Goal: Task Accomplishment & Management: Use online tool/utility

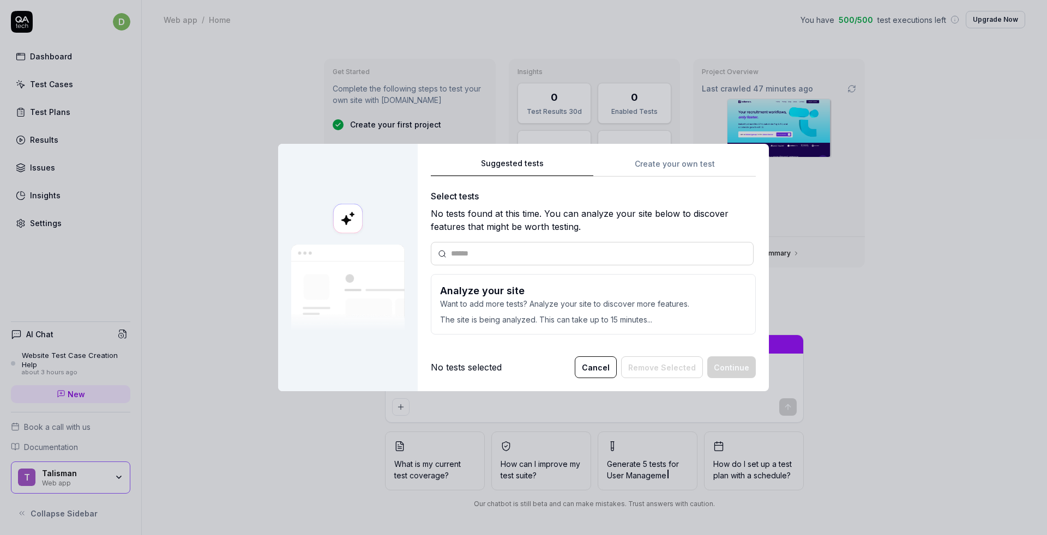
click at [650, 167] on div "Suggested tests Create your own test Select tests No tests found at this time. …" at bounding box center [593, 250] width 325 height 187
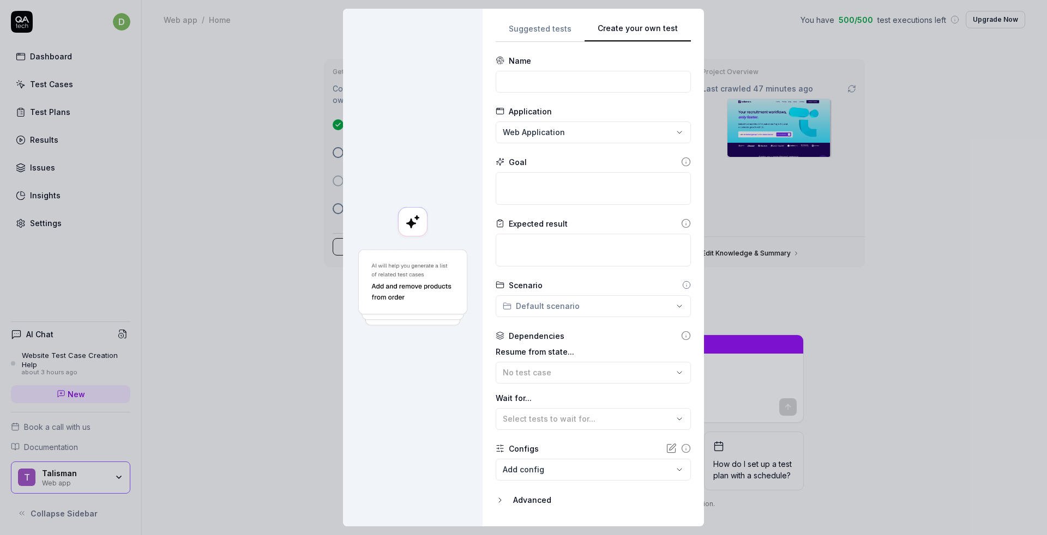
click at [529, 32] on div "**********" at bounding box center [523, 267] width 1047 height 535
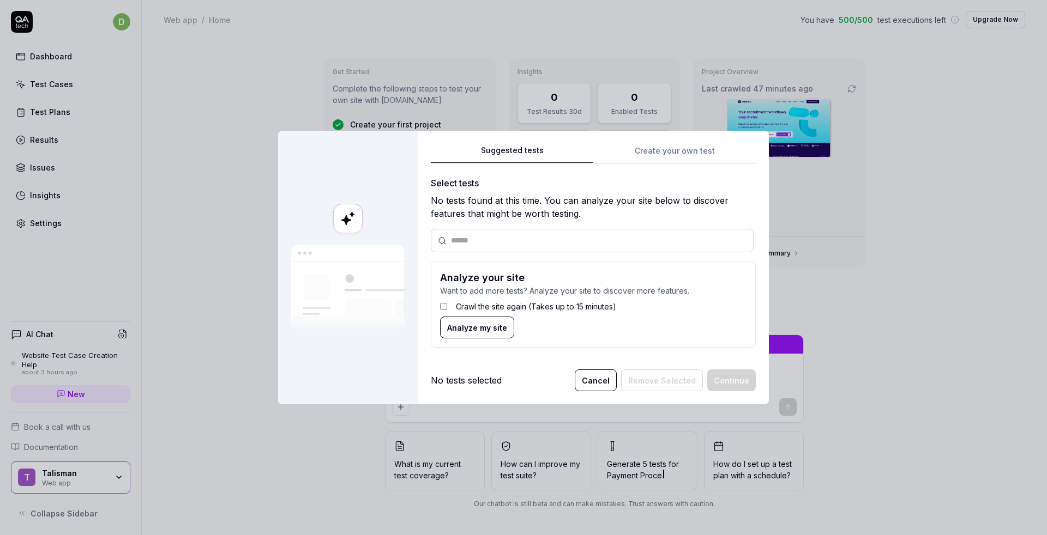
click at [600, 382] on button "Cancel" at bounding box center [596, 381] width 42 height 22
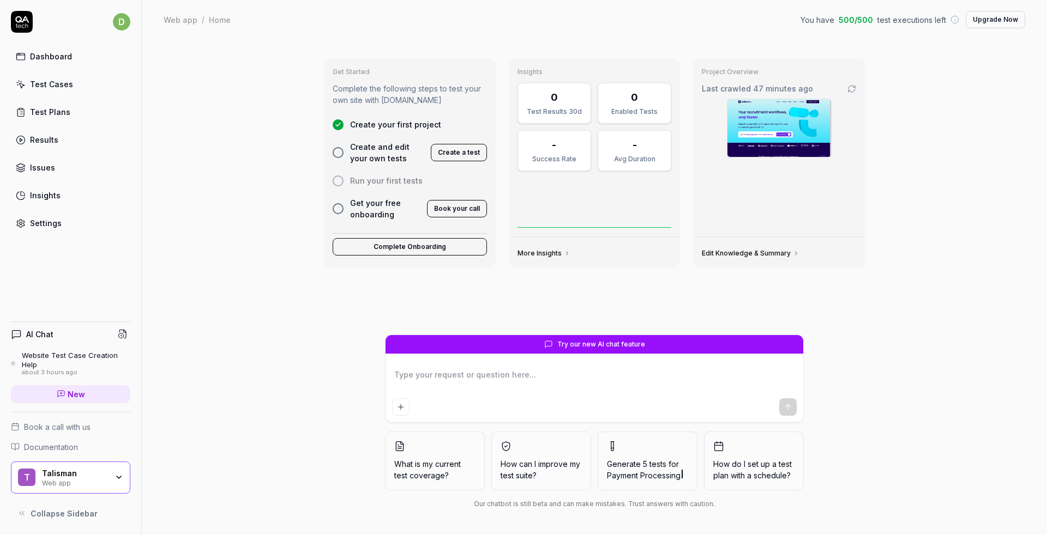
click at [568, 294] on div "Get Started Complete the following steps to test your own site with QA.tech Cre…" at bounding box center [594, 192] width 558 height 285
type textarea "*"
click at [472, 153] on button "Create a test" at bounding box center [459, 152] width 56 height 17
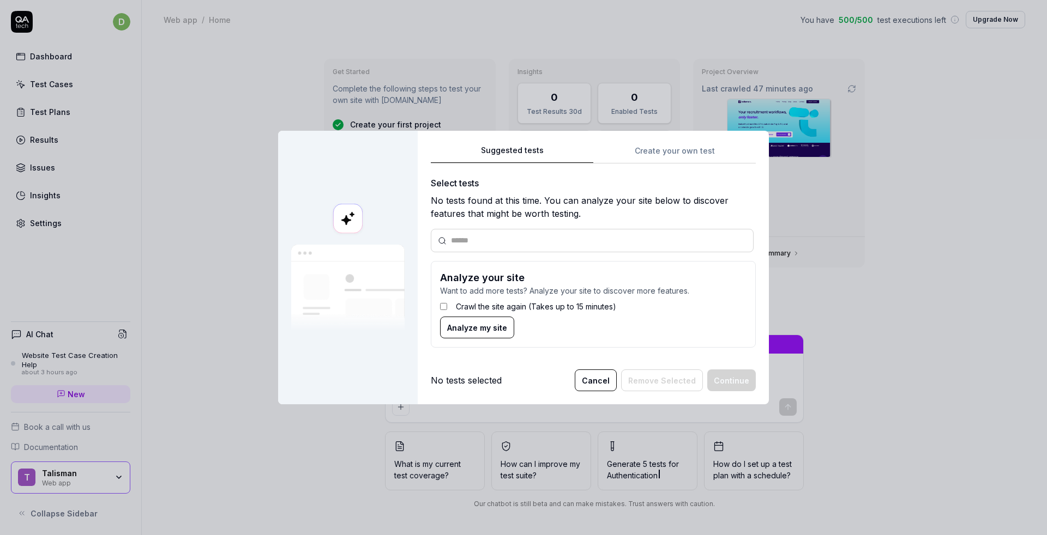
click at [659, 149] on div "Suggested tests Create your own test Select tests No tests found at this time. …" at bounding box center [593, 250] width 325 height 213
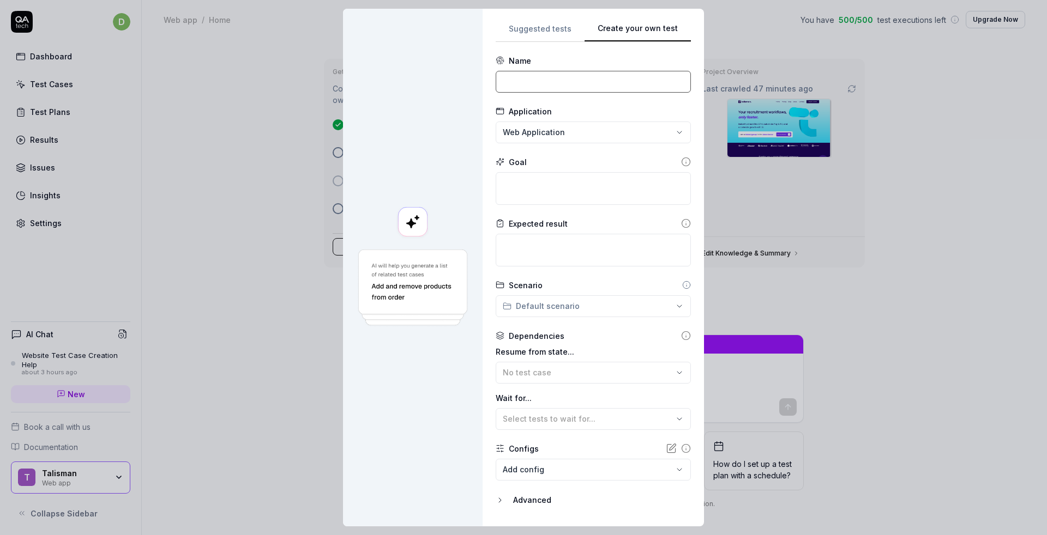
click at [541, 82] on input at bounding box center [593, 82] width 195 height 22
click at [412, 224] on rect at bounding box center [412, 221] width 29 height 29
type textarea "*"
click at [553, 87] on input at bounding box center [593, 82] width 195 height 22
type input "CLic"
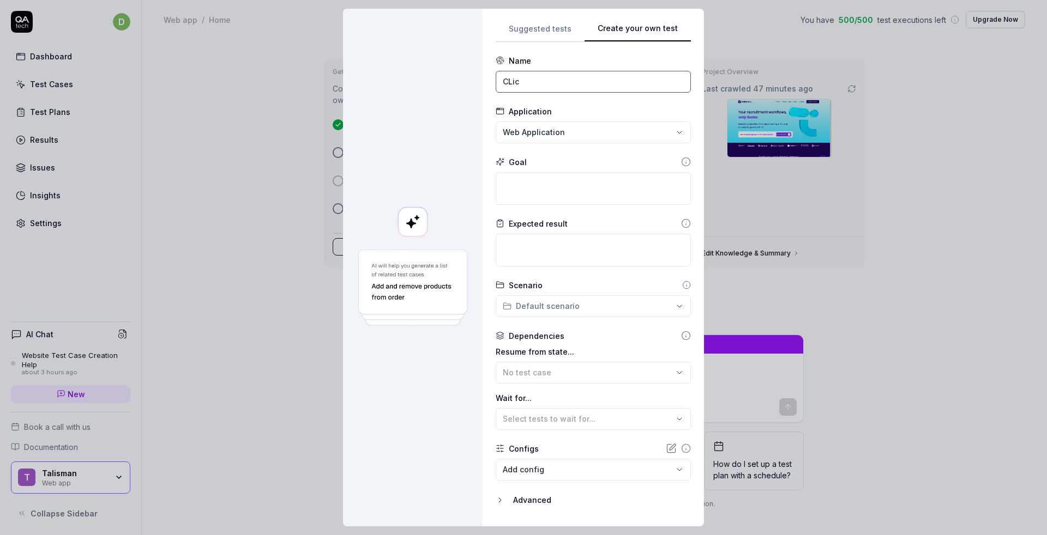
type textarea "*"
type input "CLick on the bl"
type textarea "*"
type input "CLick on the blog and navigage it"
type textarea "*"
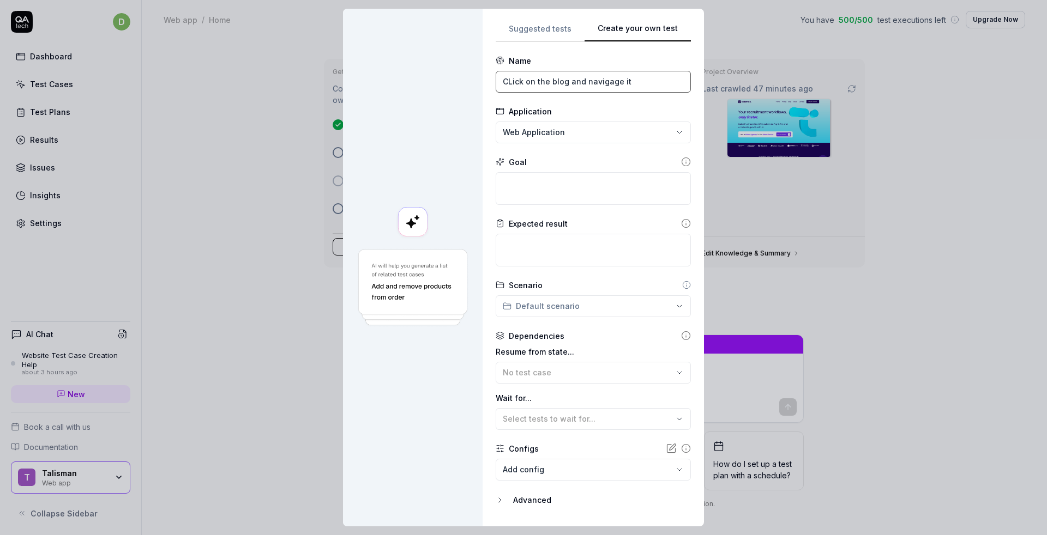
type input "CLick on the blog and navigage it"
click at [539, 189] on textarea at bounding box center [593, 188] width 195 height 33
paste textarea "CLick on the blog and navigage it"
type textarea "*"
type textarea "CLick on the blog and navigage it"
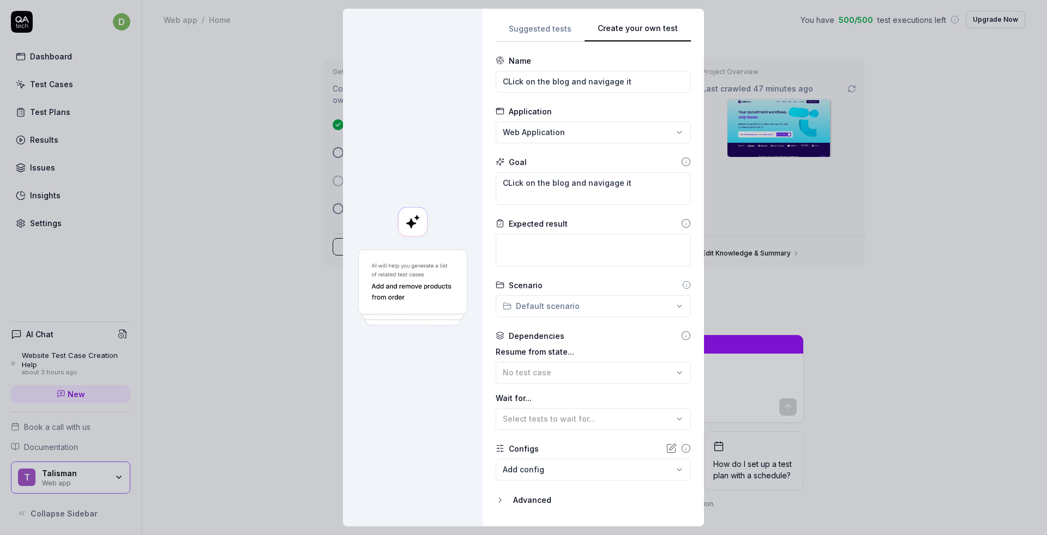
click at [408, 223] on icon at bounding box center [411, 224] width 10 height 10
click at [409, 286] on img at bounding box center [412, 288] width 113 height 80
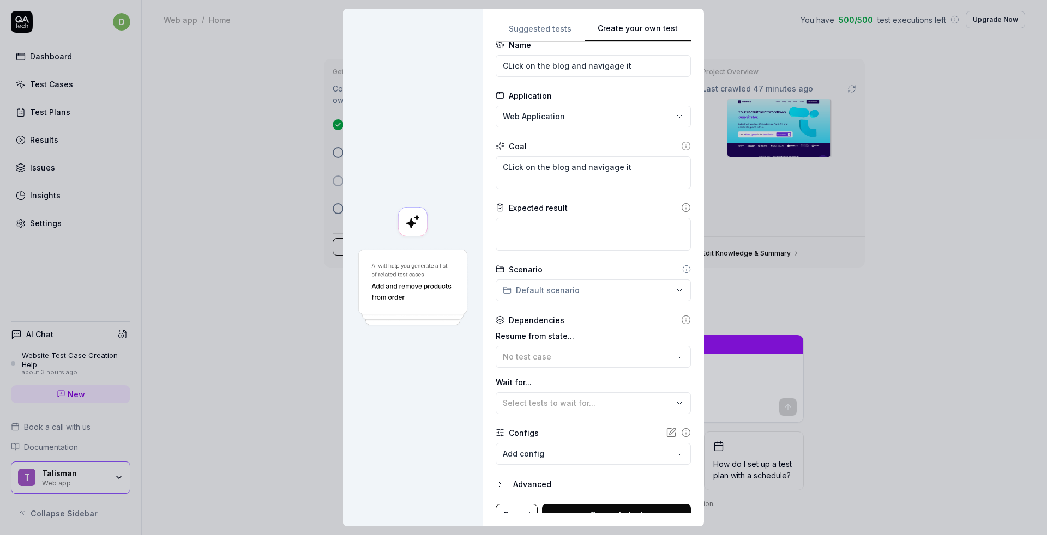
scroll to position [28, 0]
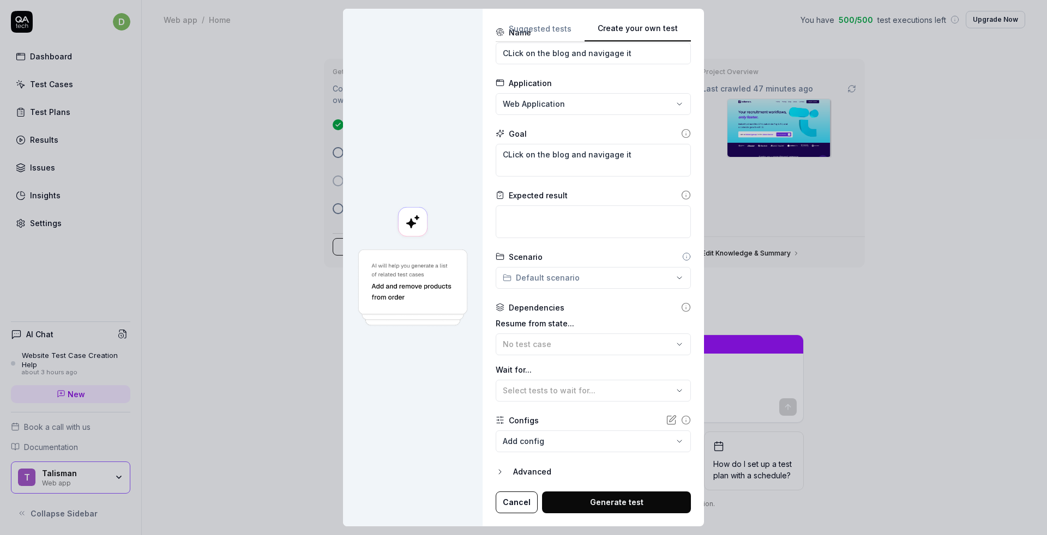
click at [603, 505] on button "Generate test" at bounding box center [616, 503] width 149 height 22
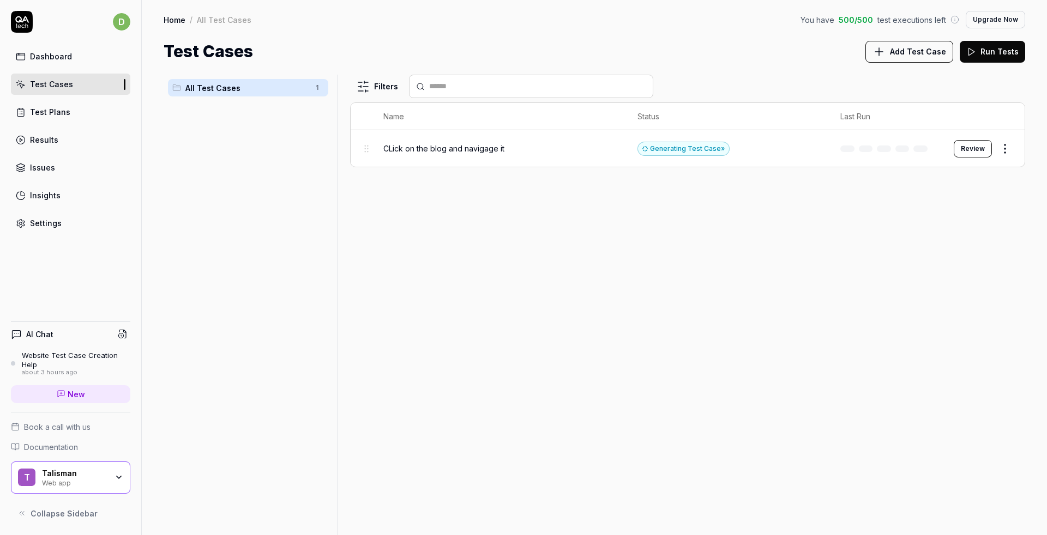
click at [970, 150] on button "Review" at bounding box center [972, 148] width 38 height 17
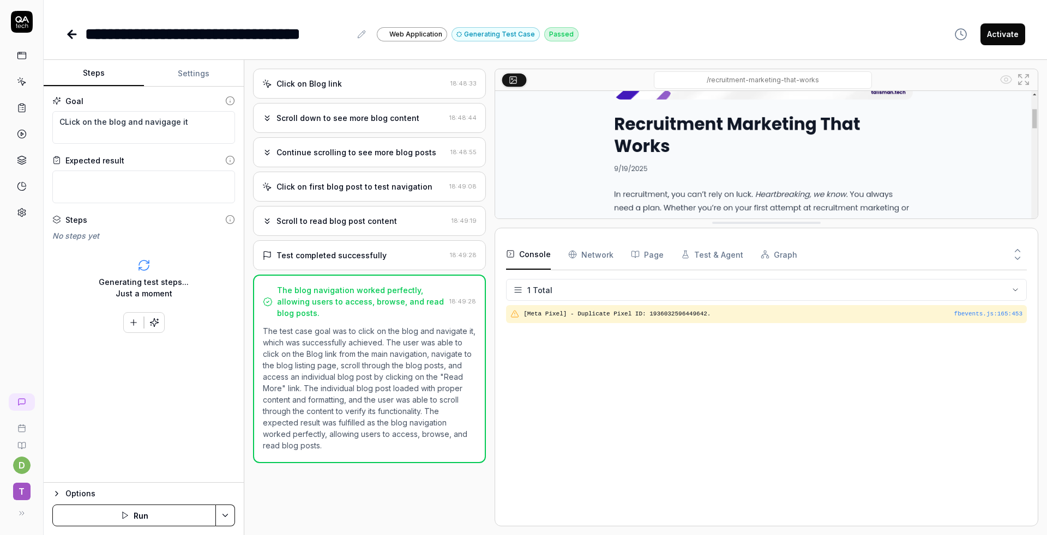
drag, startPoint x: 750, startPoint y: 433, endPoint x: 733, endPoint y: 221, distance: 212.1
click at [606, 259] on Requests "Network" at bounding box center [590, 254] width 45 height 31
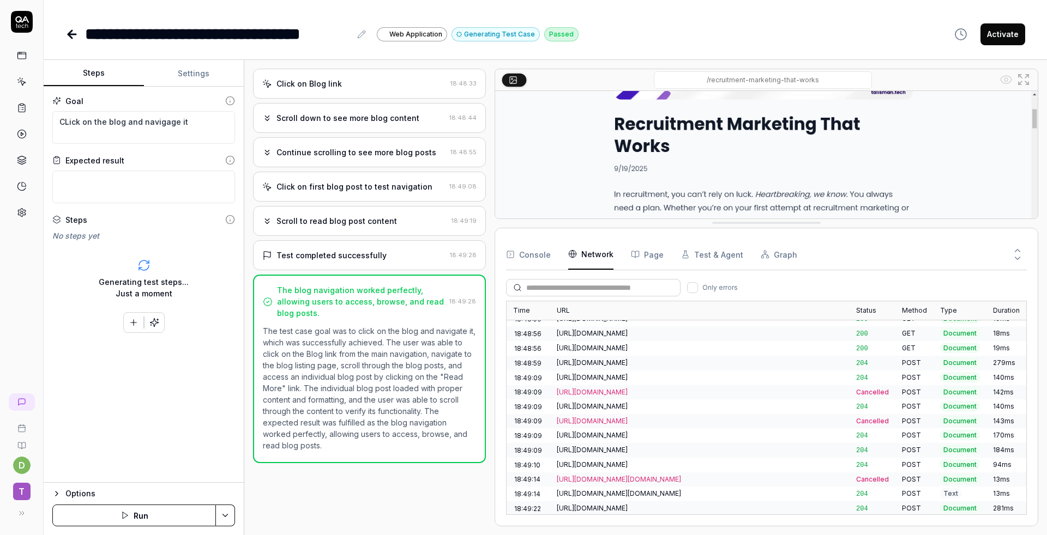
scroll to position [522, 0]
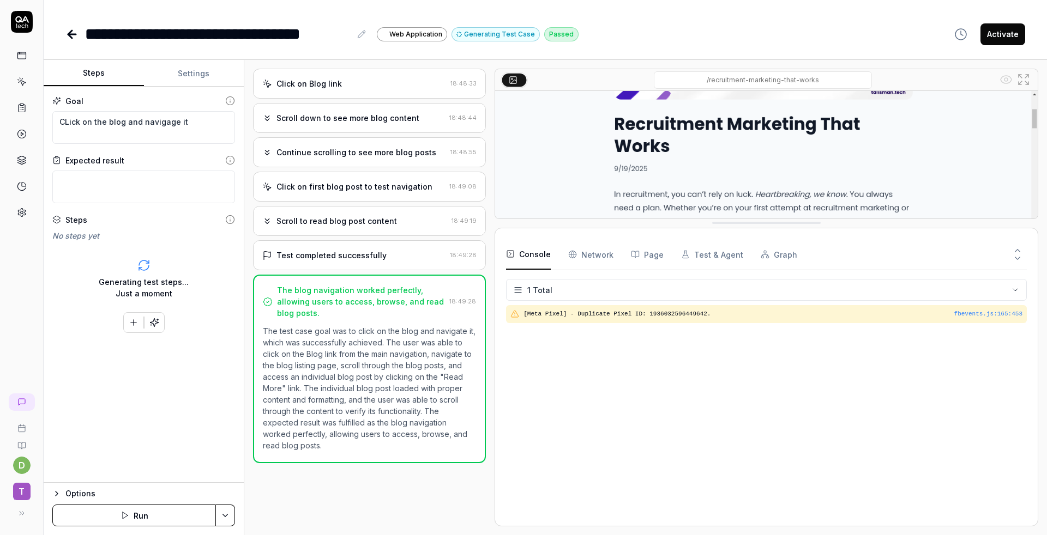
click at [524, 257] on button "Console" at bounding box center [528, 254] width 45 height 31
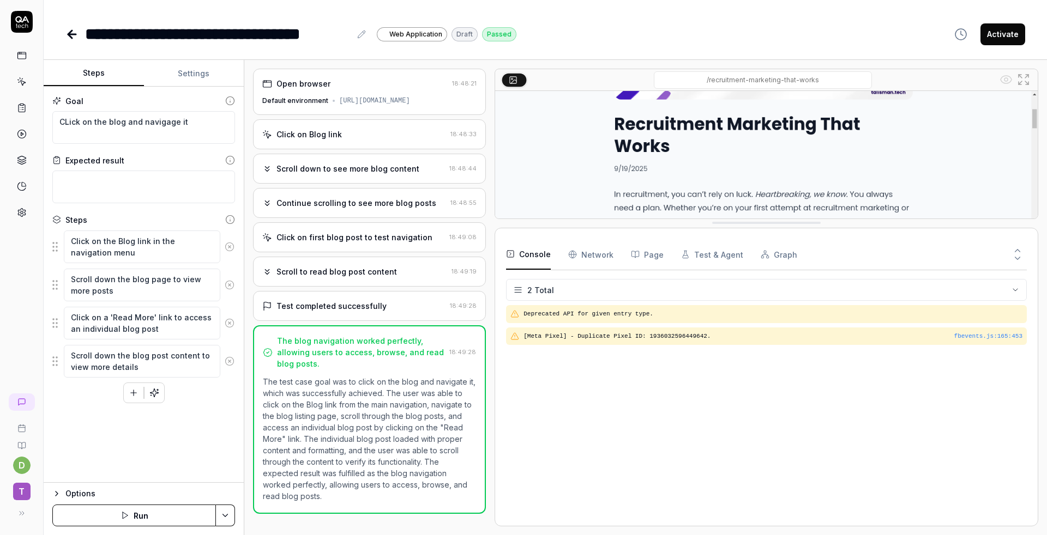
type textarea "*"
click at [331, 81] on div "Open browser" at bounding box center [354, 83] width 185 height 11
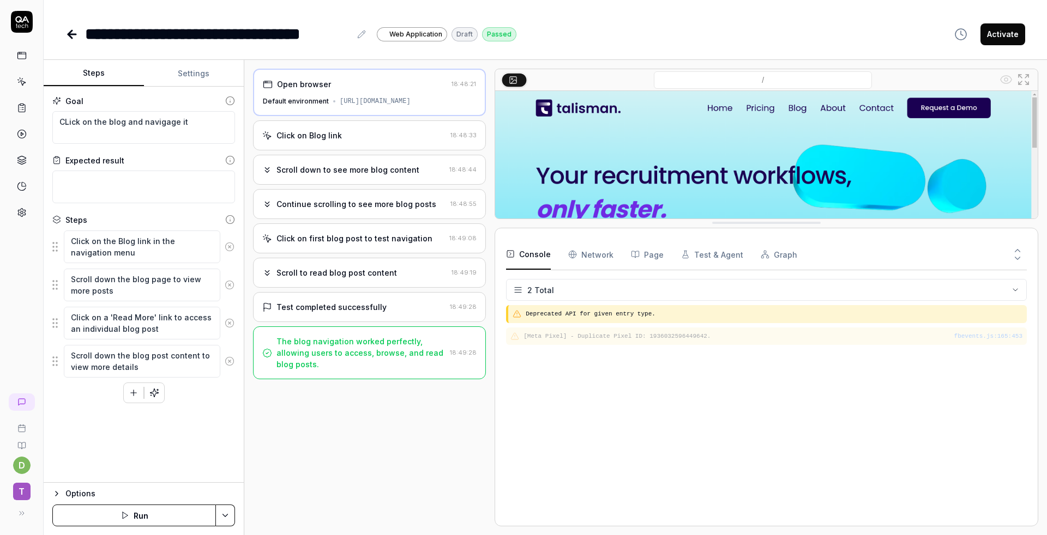
click at [352, 136] on div "Click on Blog link" at bounding box center [354, 135] width 184 height 11
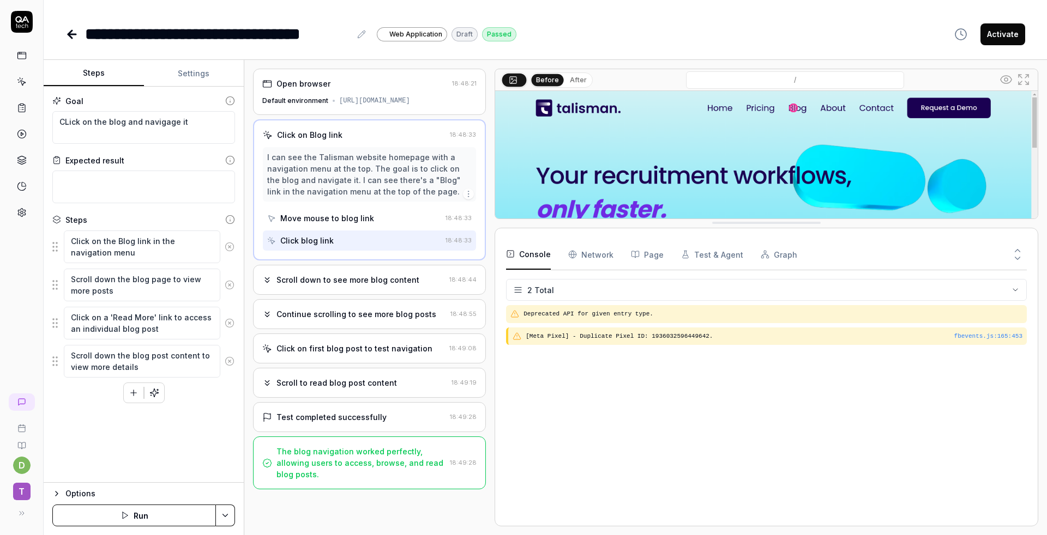
click at [367, 285] on div "Scroll down to see more blog content" at bounding box center [347, 279] width 143 height 11
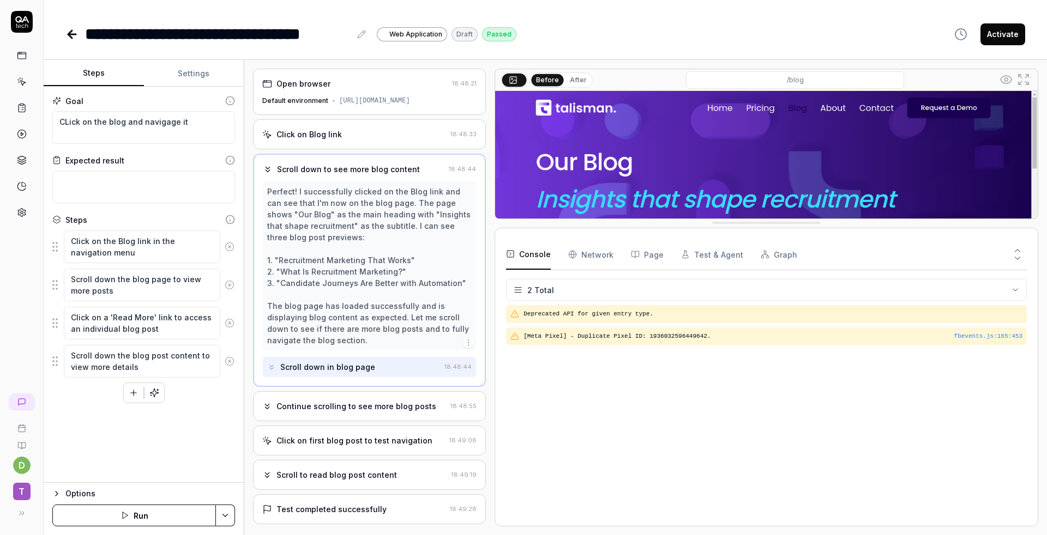
click at [370, 410] on div "Continue scrolling to see more blog posts" at bounding box center [356, 406] width 160 height 11
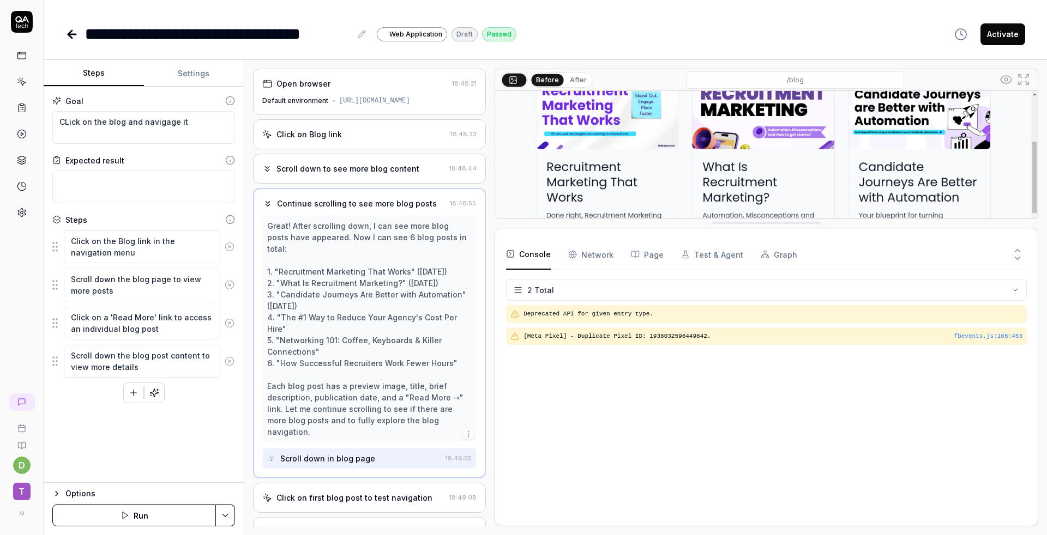
click at [377, 492] on div "Click on first blog post to test navigation" at bounding box center [354, 497] width 156 height 11
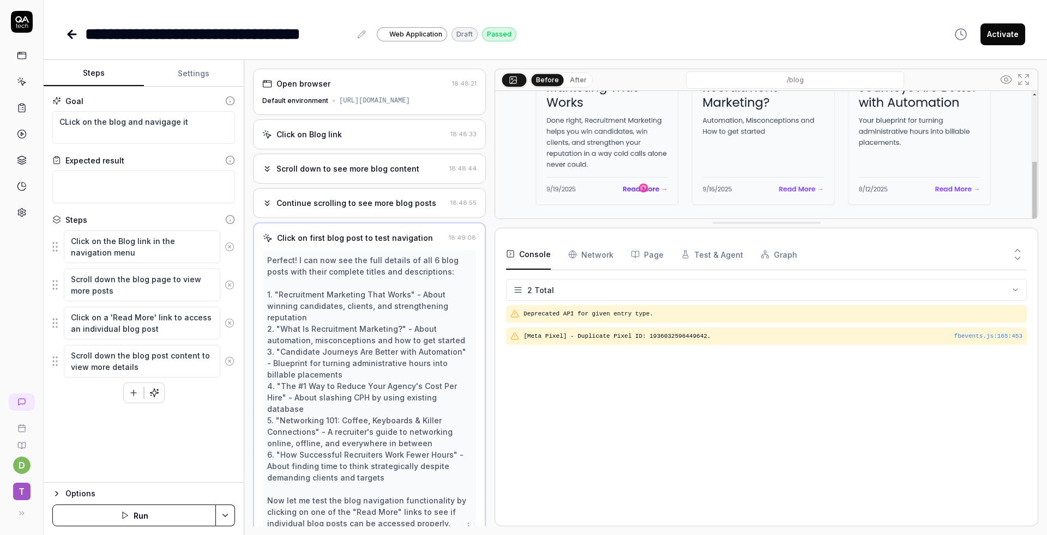
scroll to position [66, 0]
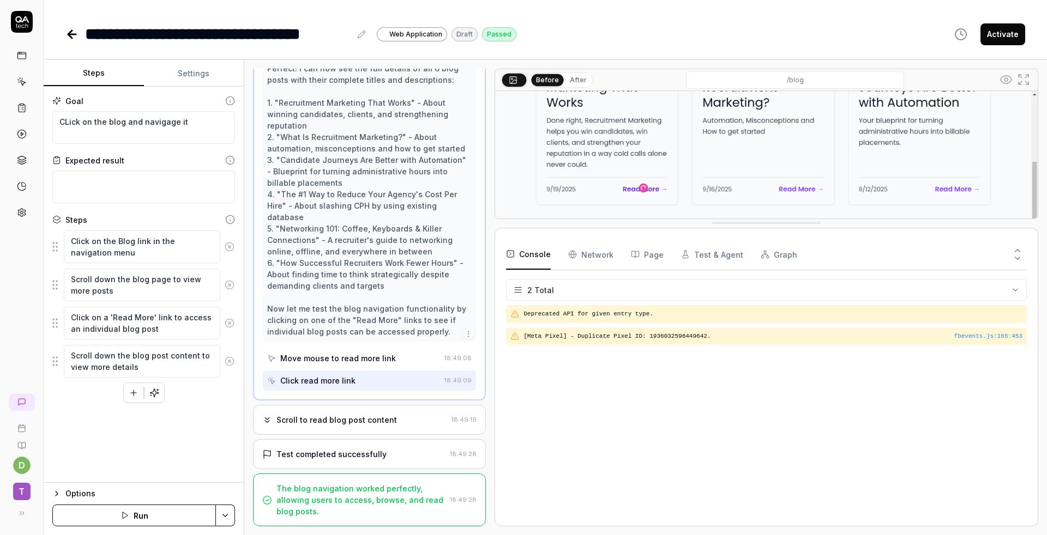
click at [391, 420] on div "Scroll to read blog post content" at bounding box center [354, 419] width 185 height 11
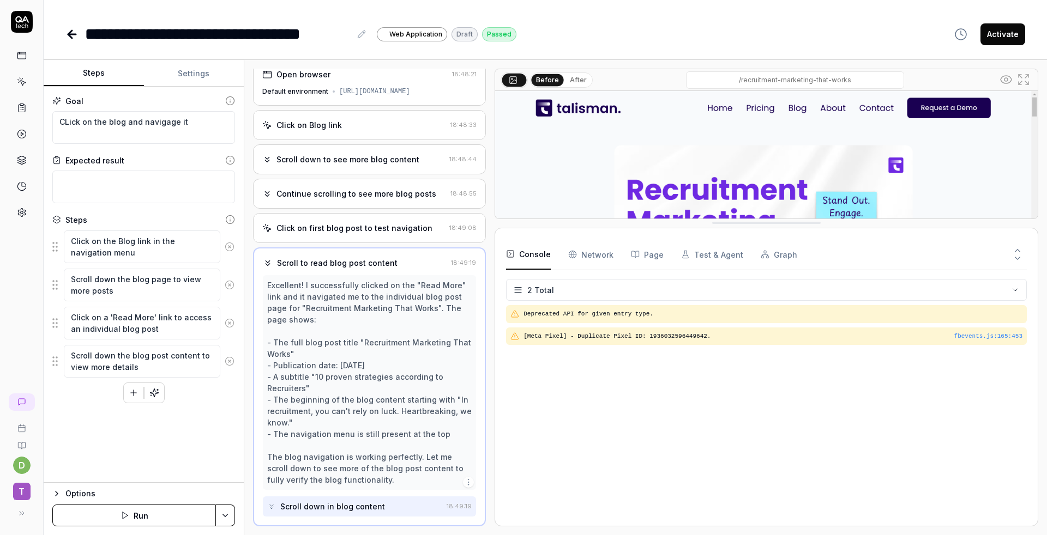
scroll to position [101, 0]
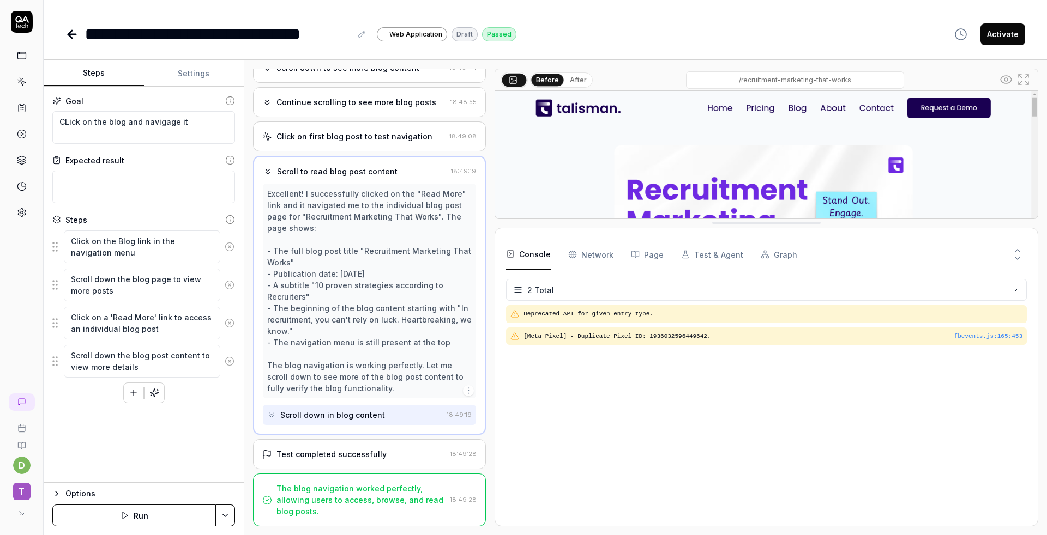
click at [389, 457] on div "Test completed successfully" at bounding box center [353, 454] width 183 height 11
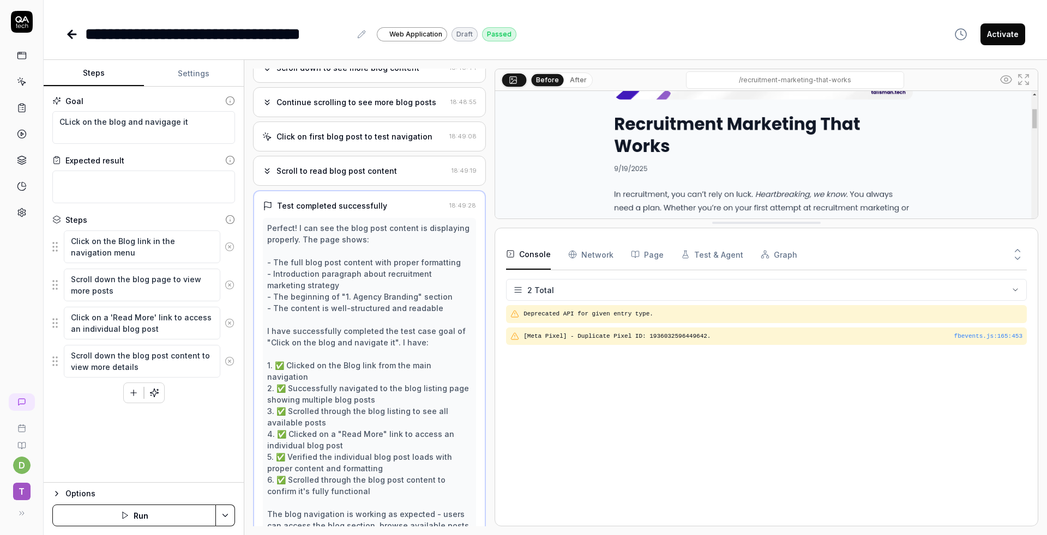
scroll to position [158, 0]
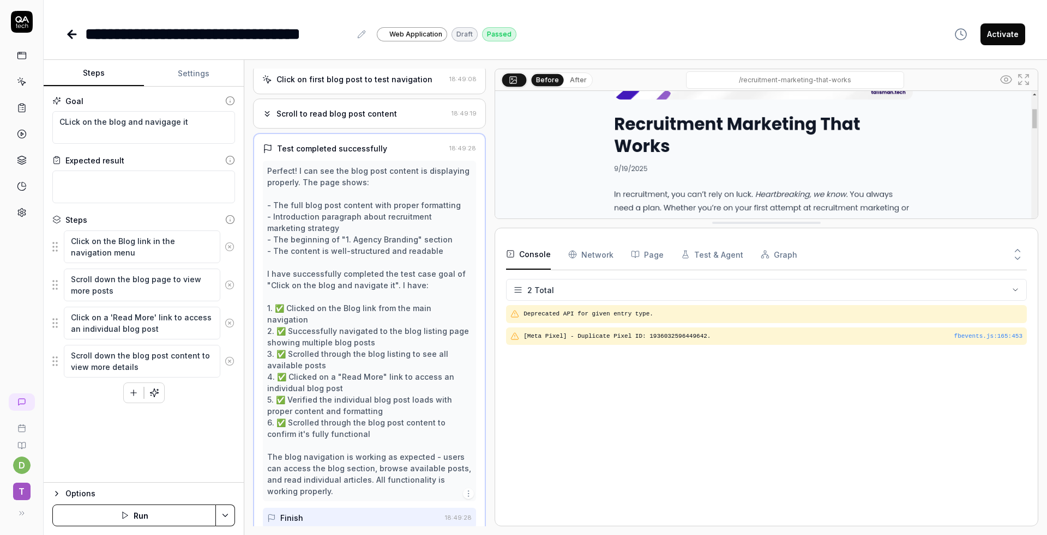
click at [1018, 254] on icon at bounding box center [1017, 258] width 10 height 10
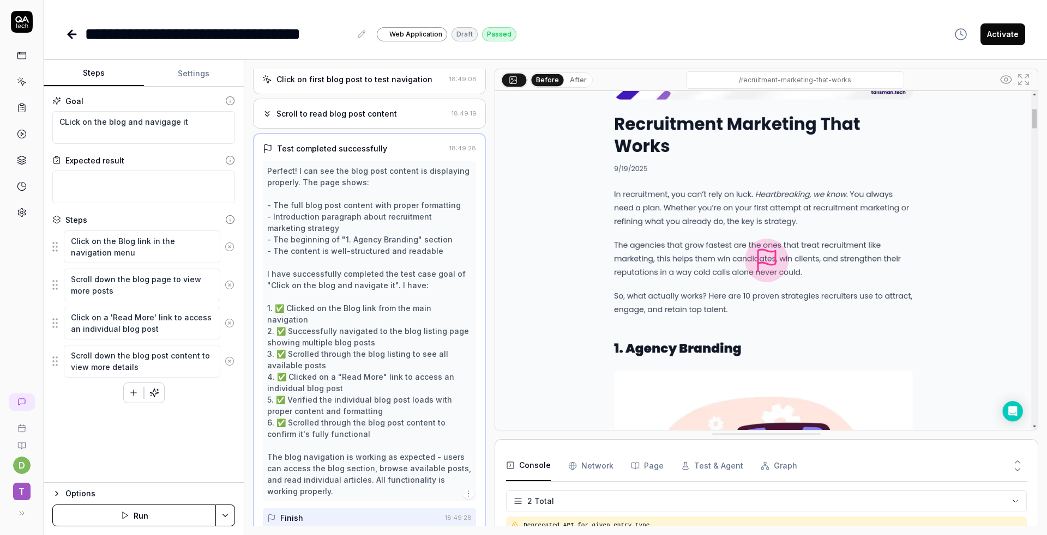
click at [23, 63] on link at bounding box center [22, 56] width 20 height 20
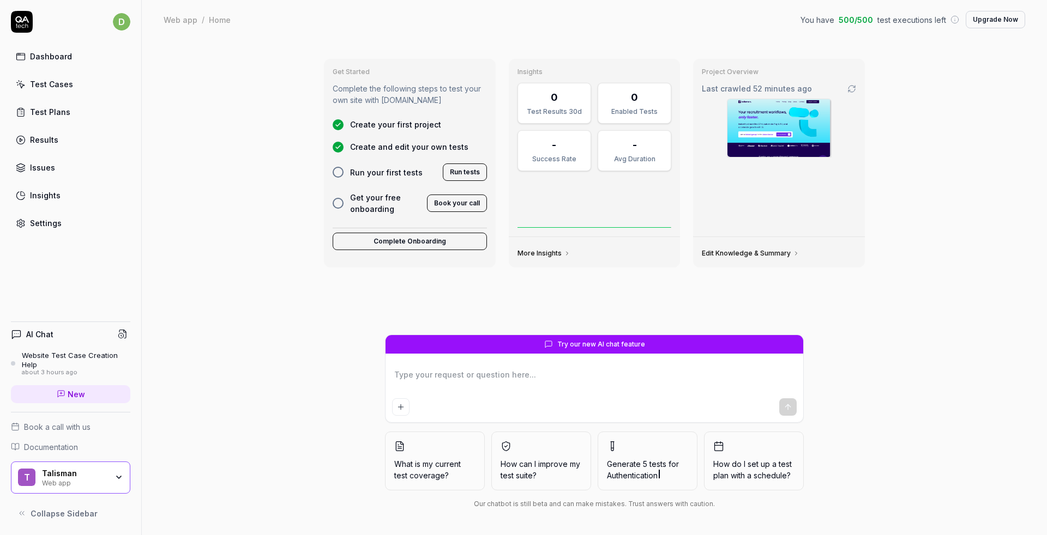
type textarea "*"
click at [47, 107] on div "Test Plans" at bounding box center [50, 111] width 40 height 11
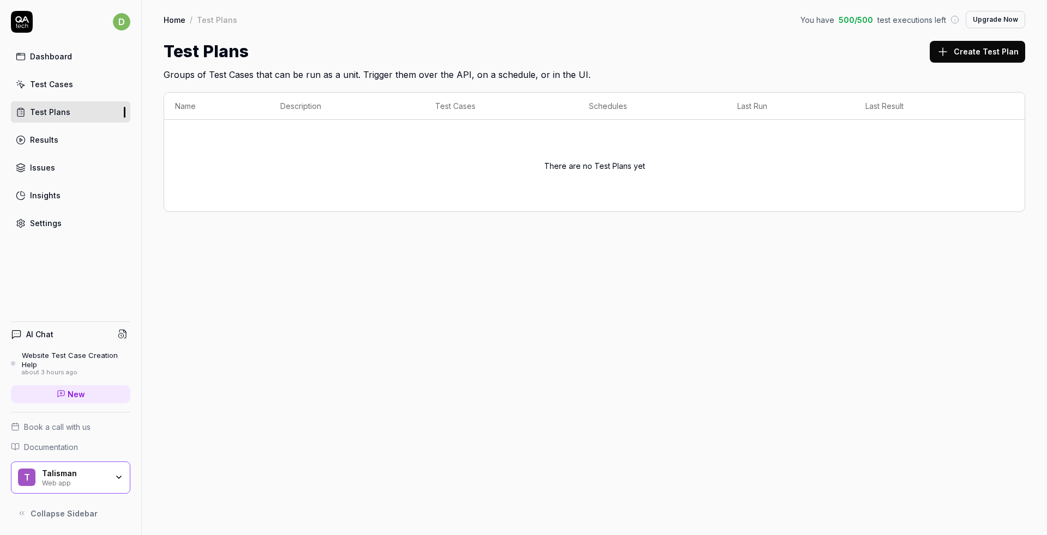
click at [49, 89] on div "Test Cases" at bounding box center [51, 84] width 43 height 11
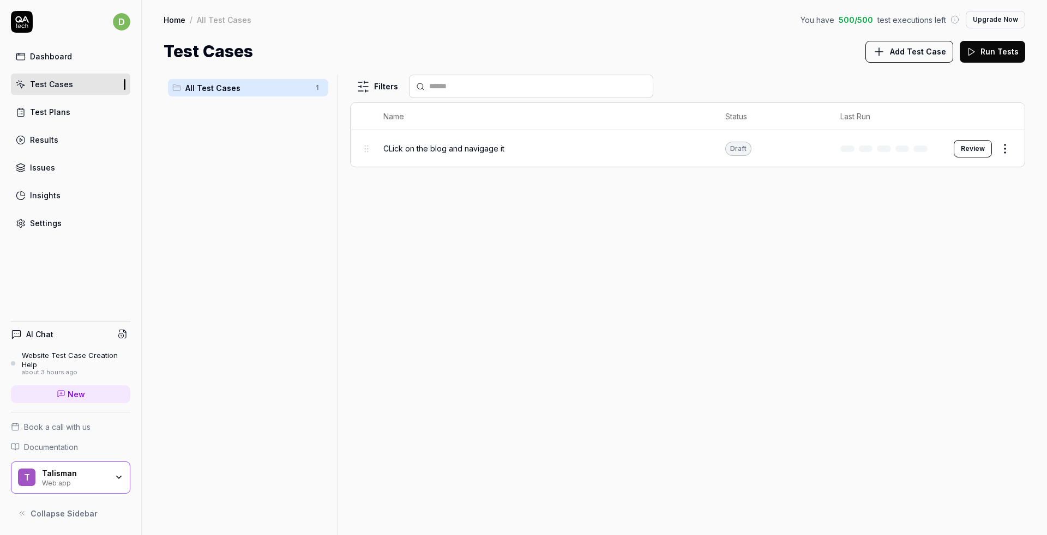
click at [53, 119] on link "Test Plans" at bounding box center [70, 111] width 119 height 21
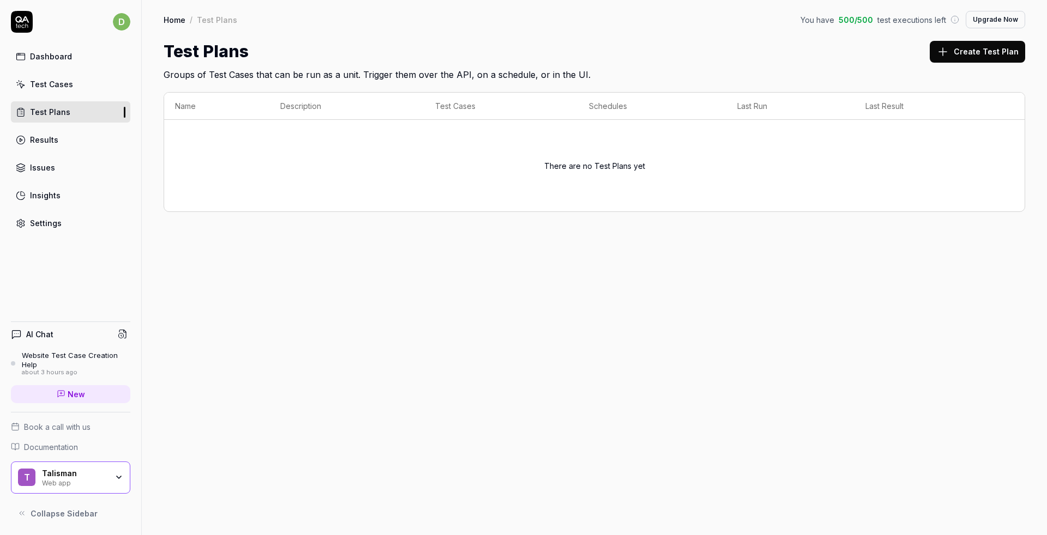
click at [991, 21] on button "Upgrade Now" at bounding box center [994, 19] width 59 height 17
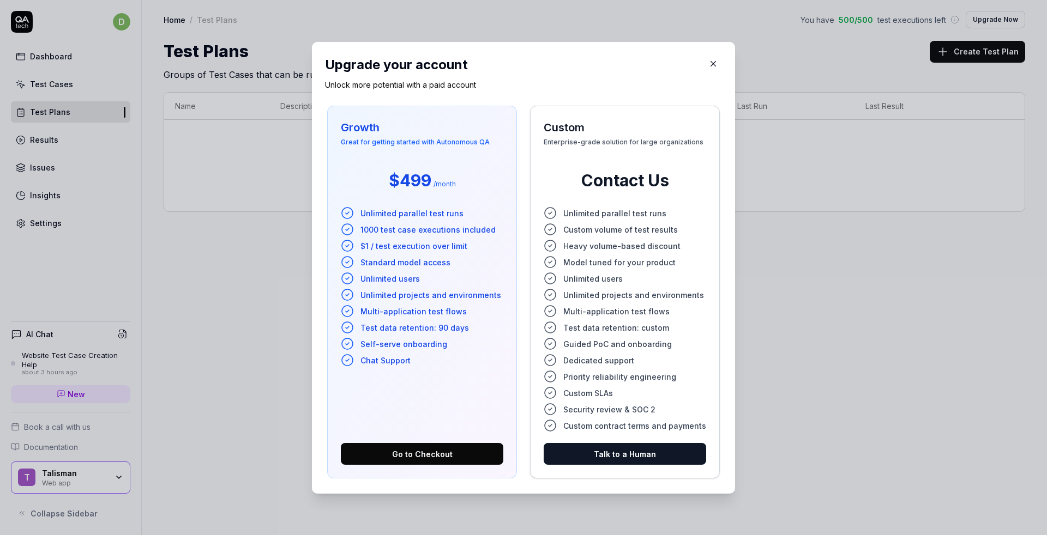
click at [708, 64] on button "button" at bounding box center [712, 63] width 17 height 17
